Goal: Task Accomplishment & Management: Complete application form

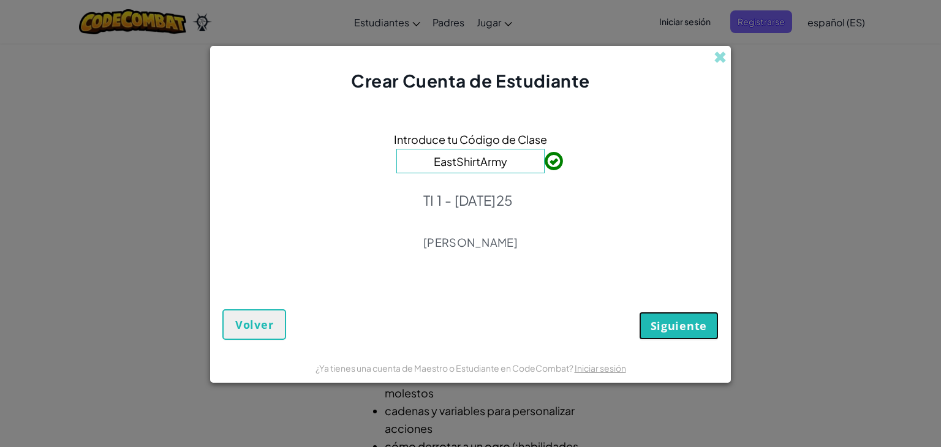
click at [673, 322] on font "Siguiente" at bounding box center [678, 325] width 56 height 15
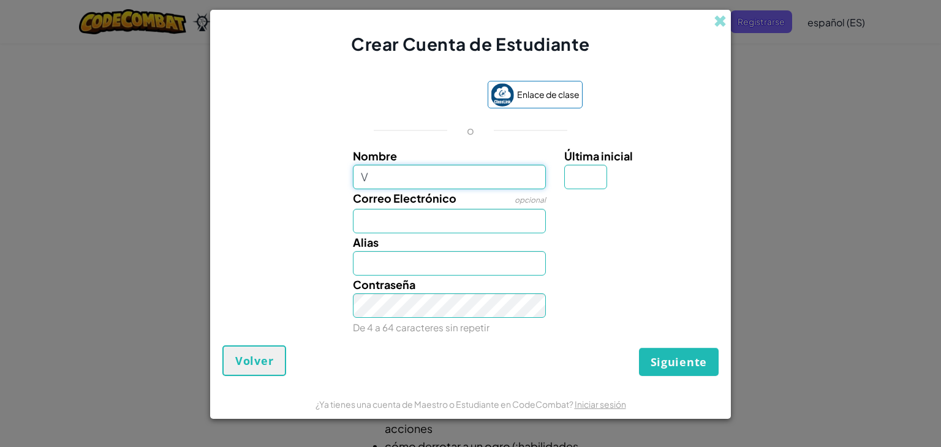
type input "Vanya"
click at [410, 178] on input "Vanya" at bounding box center [450, 177] width 194 height 24
type input "[PERSON_NAME]"
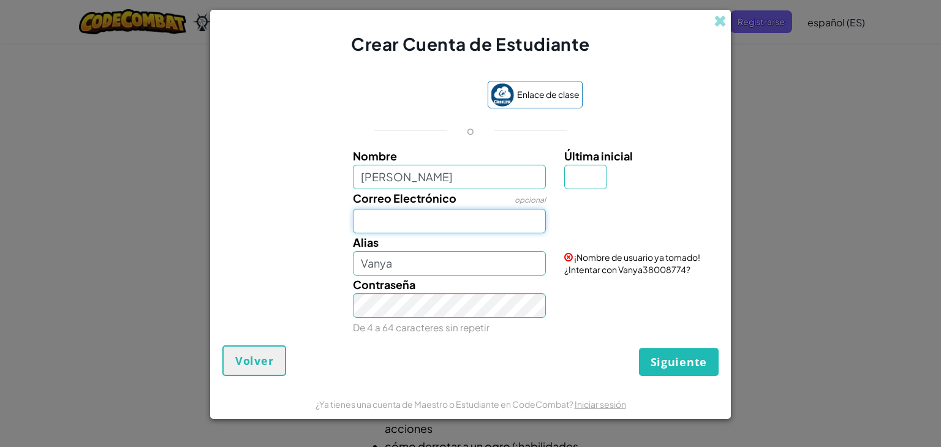
type input "[PERSON_NAME]"
click at [377, 220] on input "Correo Electrónico" at bounding box center [450, 221] width 194 height 24
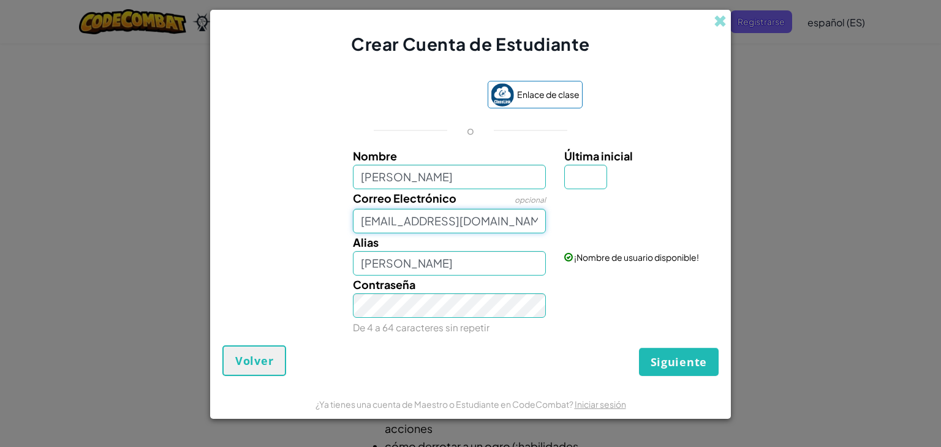
type input "[EMAIL_ADDRESS][DOMAIN_NAME]"
click at [639, 348] on button "Siguiente" at bounding box center [679, 362] width 80 height 28
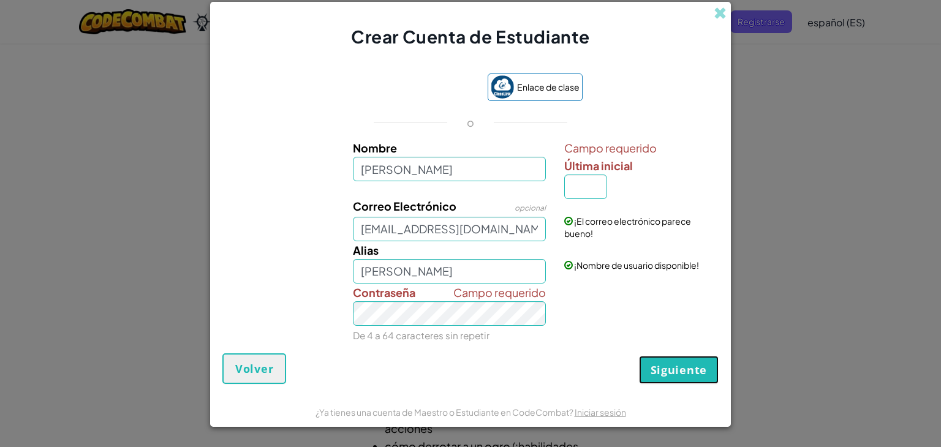
click at [647, 366] on button "Siguiente" at bounding box center [679, 370] width 80 height 28
click at [579, 178] on input "Última inicial" at bounding box center [585, 187] width 43 height 24
type input "M"
type input "[PERSON_NAME]"
click at [661, 374] on font "Siguiente" at bounding box center [678, 370] width 56 height 15
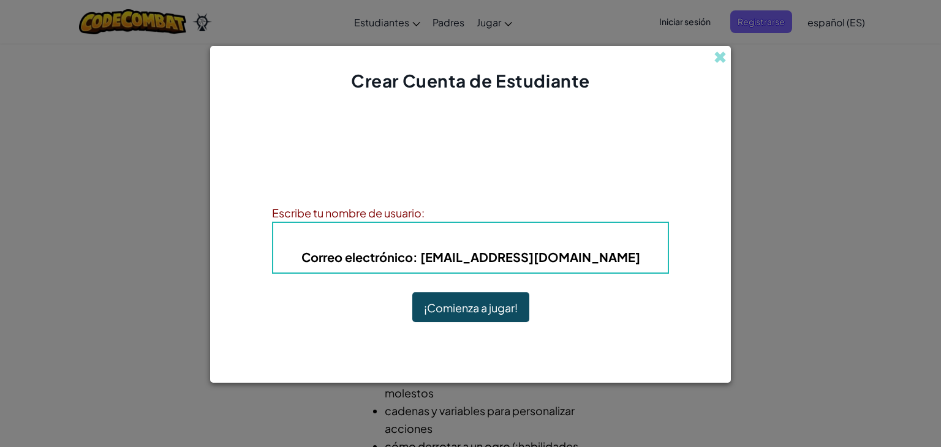
click at [437, 260] on font ": [EMAIL_ADDRESS][DOMAIN_NAME]" at bounding box center [526, 256] width 227 height 15
click at [443, 258] on font ": [EMAIL_ADDRESS][DOMAIN_NAME]" at bounding box center [526, 256] width 227 height 15
click at [615, 258] on font ": [EMAIL_ADDRESS][DOMAIN_NAME]" at bounding box center [526, 256] width 227 height 15
click at [509, 113] on div "¡Cuenta creada! Anota tu información para que no la olvides. Tu profesor tambié…" at bounding box center [470, 222] width 397 height 235
